Goal: Information Seeking & Learning: Stay updated

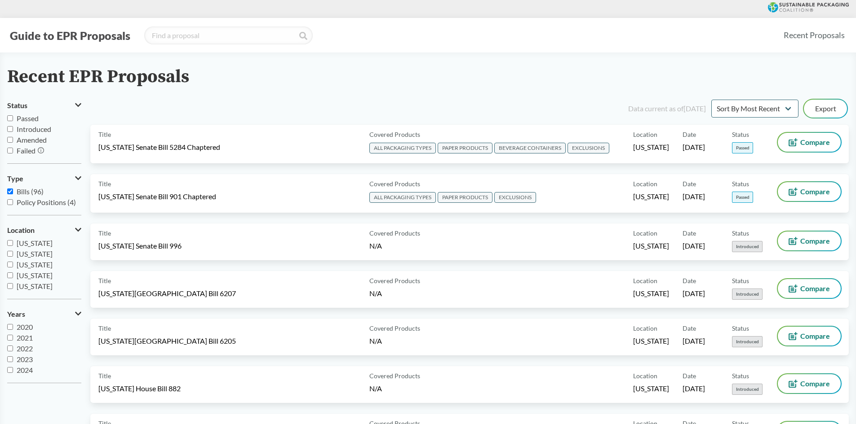
click at [13, 129] on label "Introduced" at bounding box center [44, 129] width 74 height 11
click at [13, 129] on input "Introduced" at bounding box center [10, 129] width 6 height 6
checkbox input "true"
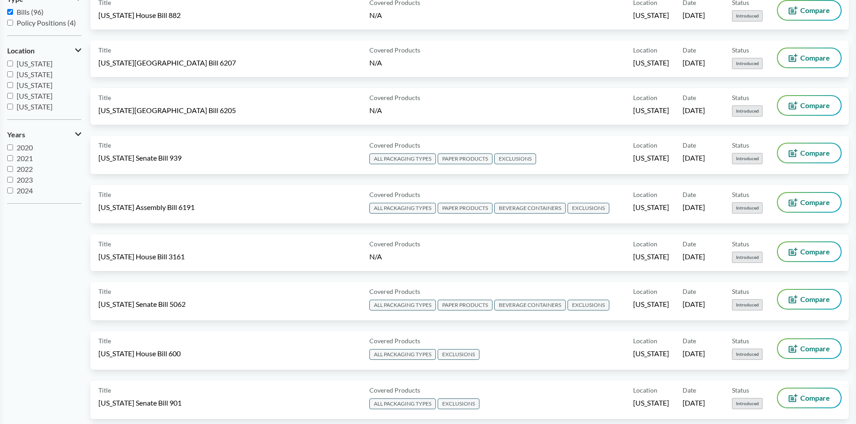
scroll to position [11, 0]
click at [9, 190] on input "2025" at bounding box center [10, 191] width 6 height 6
checkbox input "true"
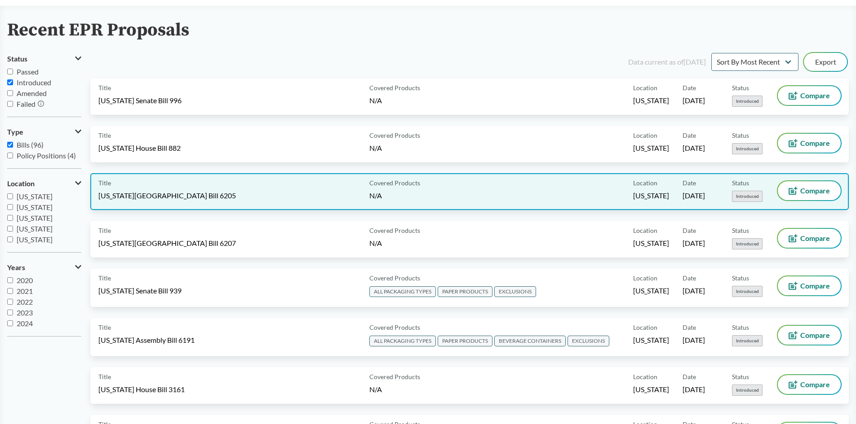
scroll to position [0, 0]
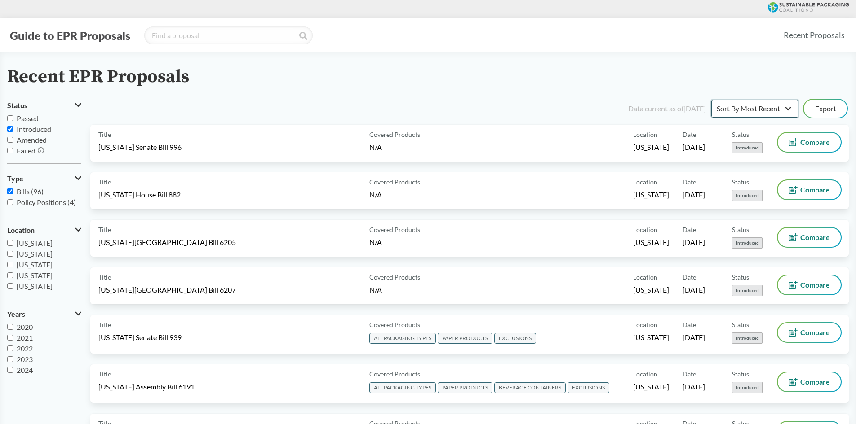
click at [788, 107] on select "Sort By Most Recent Sort By Status" at bounding box center [754, 109] width 87 height 18
click at [711, 100] on select "Sort By Most Recent Sort By Status" at bounding box center [754, 109] width 87 height 18
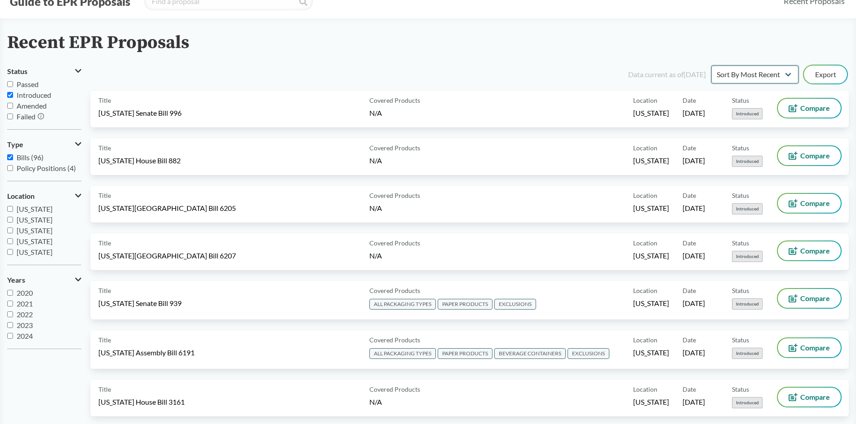
scroll to position [35, 0]
click at [9, 156] on input "Bills (96)" at bounding box center [10, 156] width 6 height 6
checkbox input "false"
click at [11, 82] on input "Passed" at bounding box center [10, 83] width 6 height 6
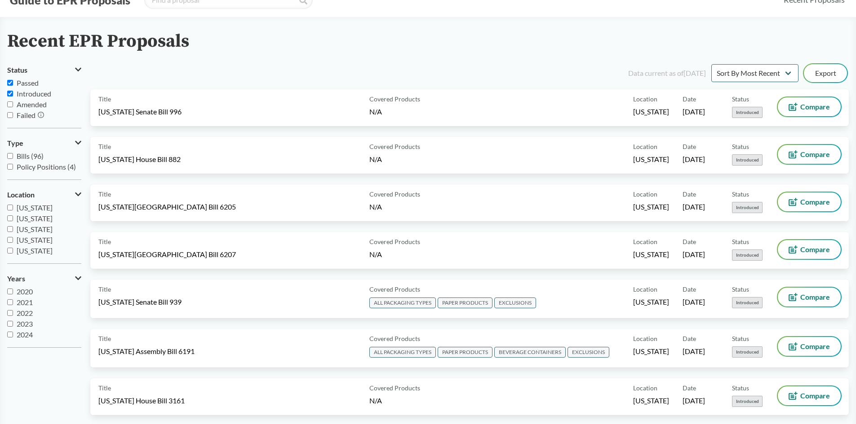
checkbox input "true"
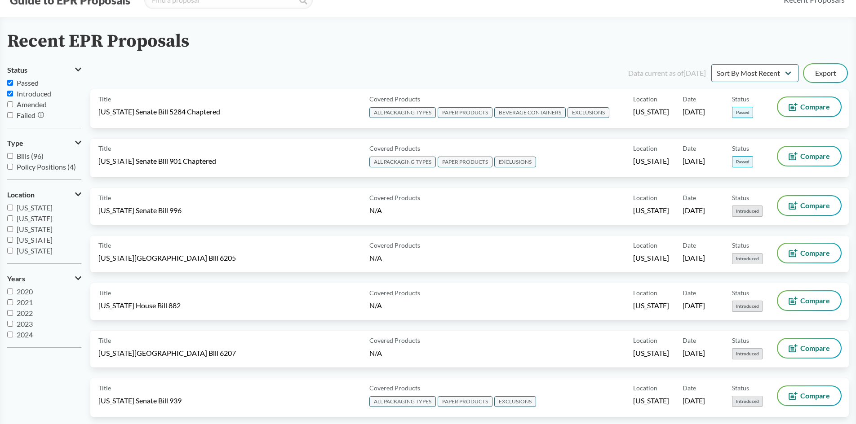
click at [9, 92] on input "Introduced" at bounding box center [10, 94] width 6 height 6
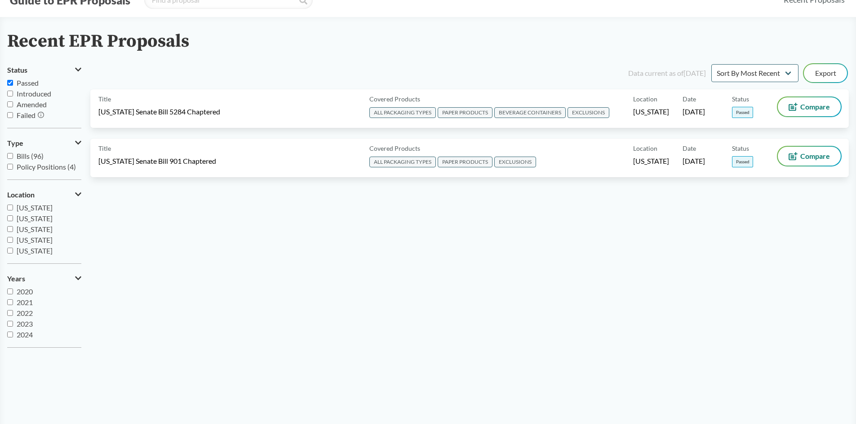
click at [10, 93] on input "Introduced" at bounding box center [10, 94] width 6 height 6
checkbox input "true"
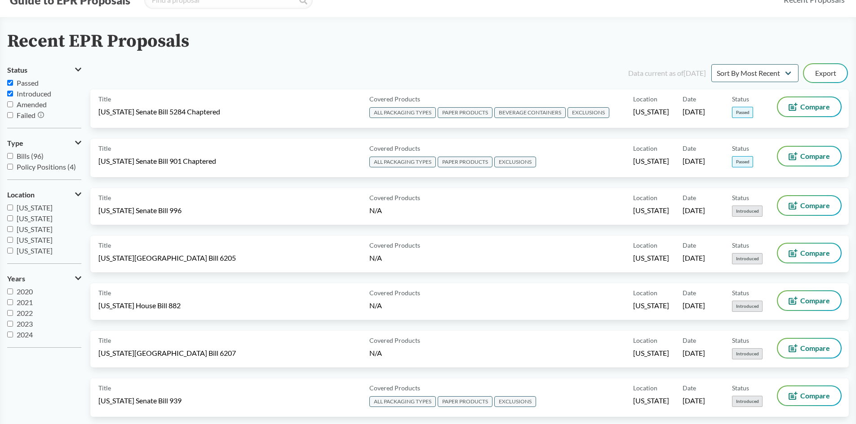
click at [11, 83] on input "Passed" at bounding box center [10, 83] width 6 height 6
checkbox input "false"
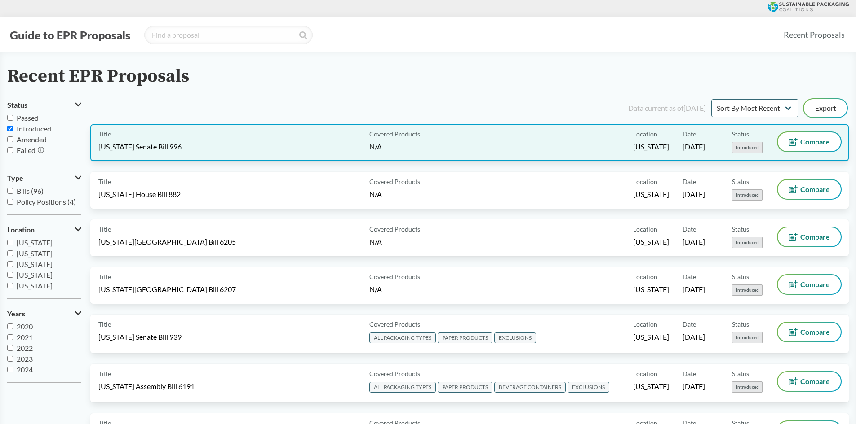
scroll to position [0, 0]
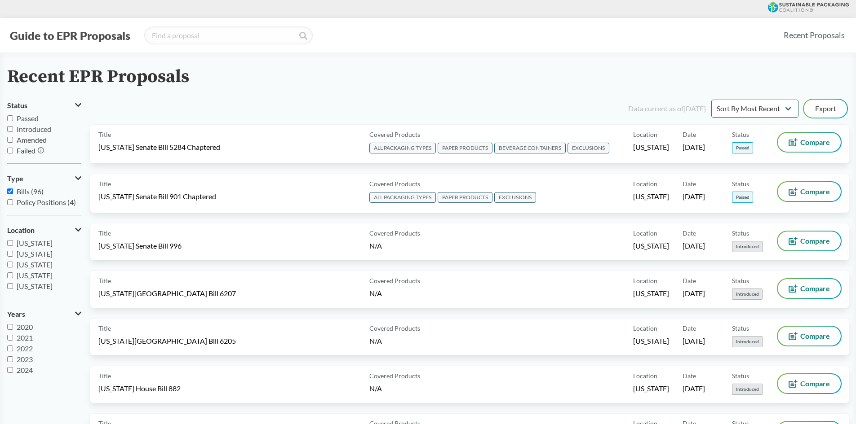
click at [9, 118] on input "Passed" at bounding box center [10, 118] width 6 height 6
checkbox input "true"
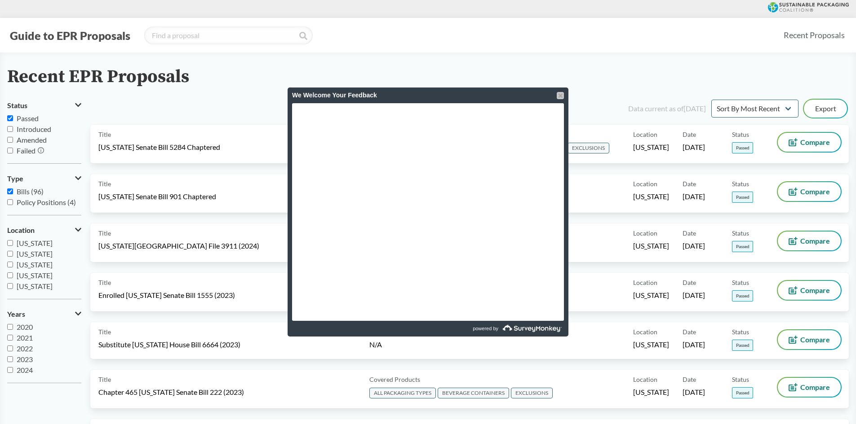
click at [558, 93] on div at bounding box center [560, 95] width 7 height 7
